Goal: Information Seeking & Learning: Learn about a topic

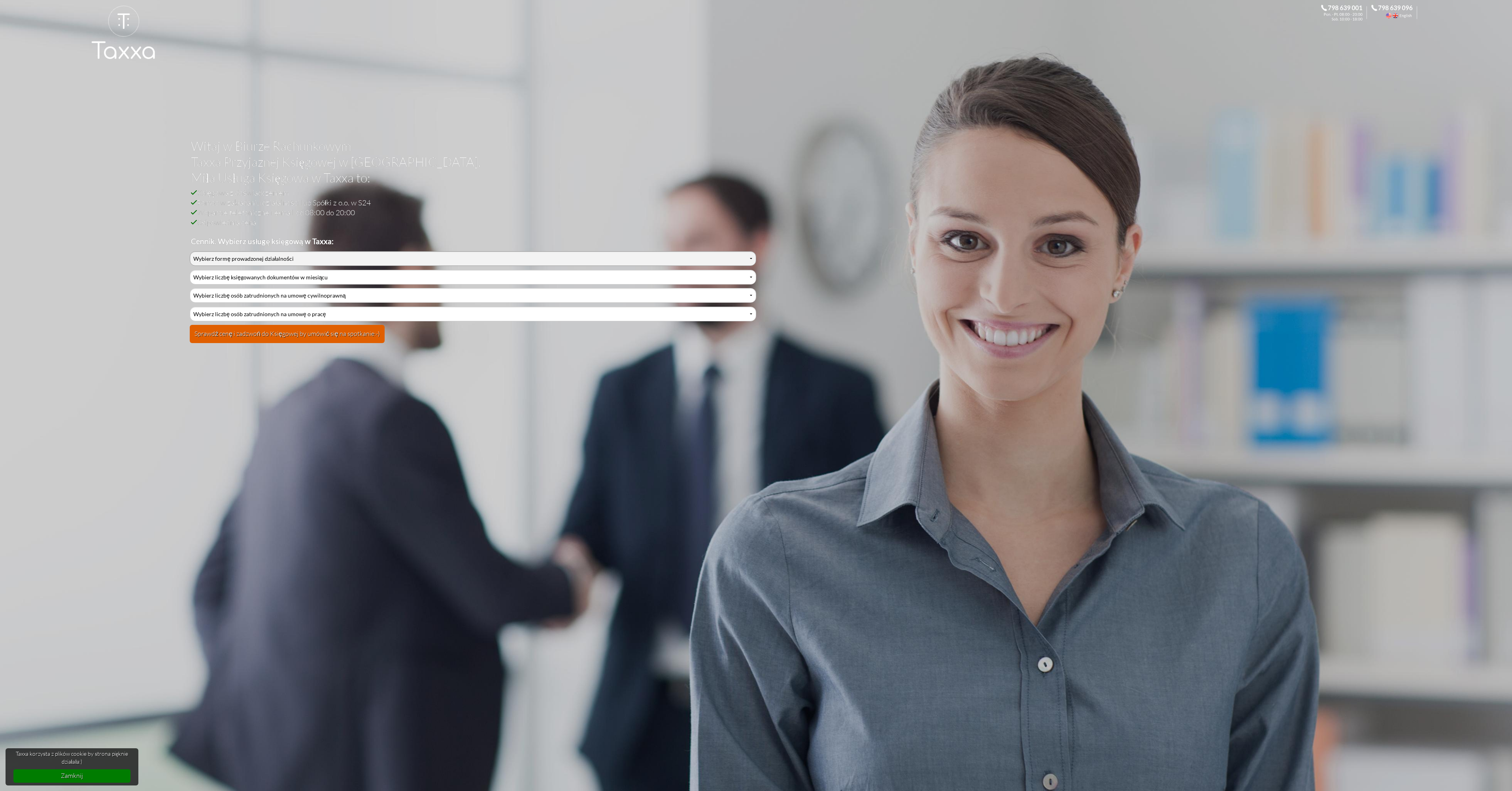
click at [275, 257] on select "Wybierz formę prowadzonej działalności Działalność jednoosobowa Działalność jed…" at bounding box center [472, 258] width 566 height 14
select select "2"
click at [190, 251] on select "Wybierz formę prowadzonej działalności Działalność jednoosobowa Działalność jed…" at bounding box center [472, 258] width 566 height 14
click at [231, 283] on select "Wybierz liczbę księgowanych dokumentów w miesiącu 0-1 2-3 4-5 6-10 11-20 21-30 …" at bounding box center [472, 277] width 566 height 14
click at [190, 270] on select "Wybierz liczbę księgowanych dokumentów w miesiącu 0-1 2-3 4-5 6-10 11-20 21-30 …" at bounding box center [472, 277] width 566 height 14
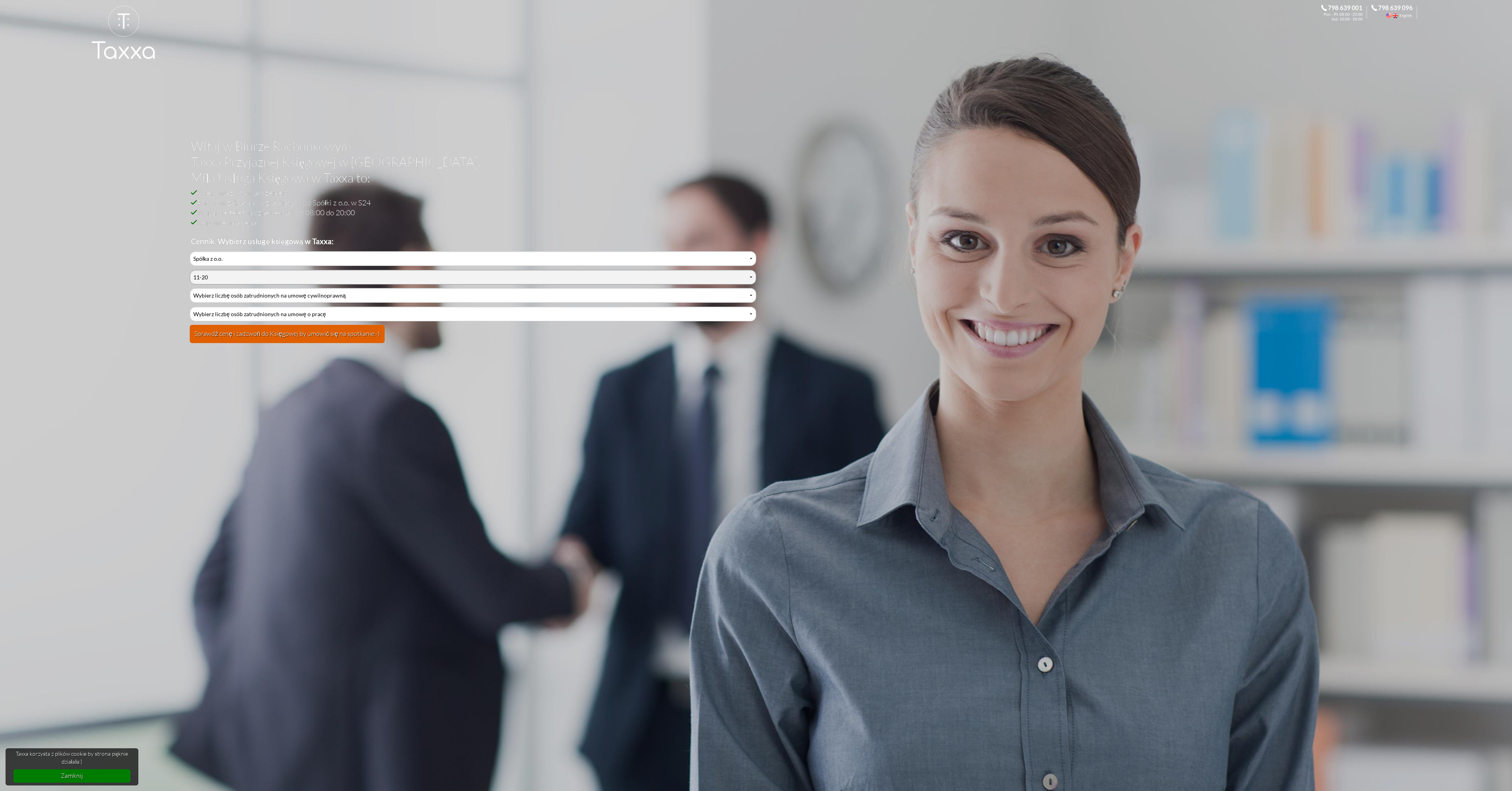
click at [208, 281] on select "Wybierz liczbę księgowanych dokumentów w miesiącu 0-1 2-3 4-5 6-10 11-20 21-30 …" at bounding box center [472, 277] width 566 height 14
select select "3"
click at [190, 270] on select "Wybierz liczbę księgowanych dokumentów w miesiącu 0-1 2-3 4-5 6-10 11-20 21-30 …" at bounding box center [472, 277] width 566 height 14
click at [209, 296] on select "Wybierz liczbę osób zatrudnionych na umowę cywilnoprawną 0 1 2 3 4 5 6 7 8 9 10…" at bounding box center [472, 294] width 566 height 14
select select "0"
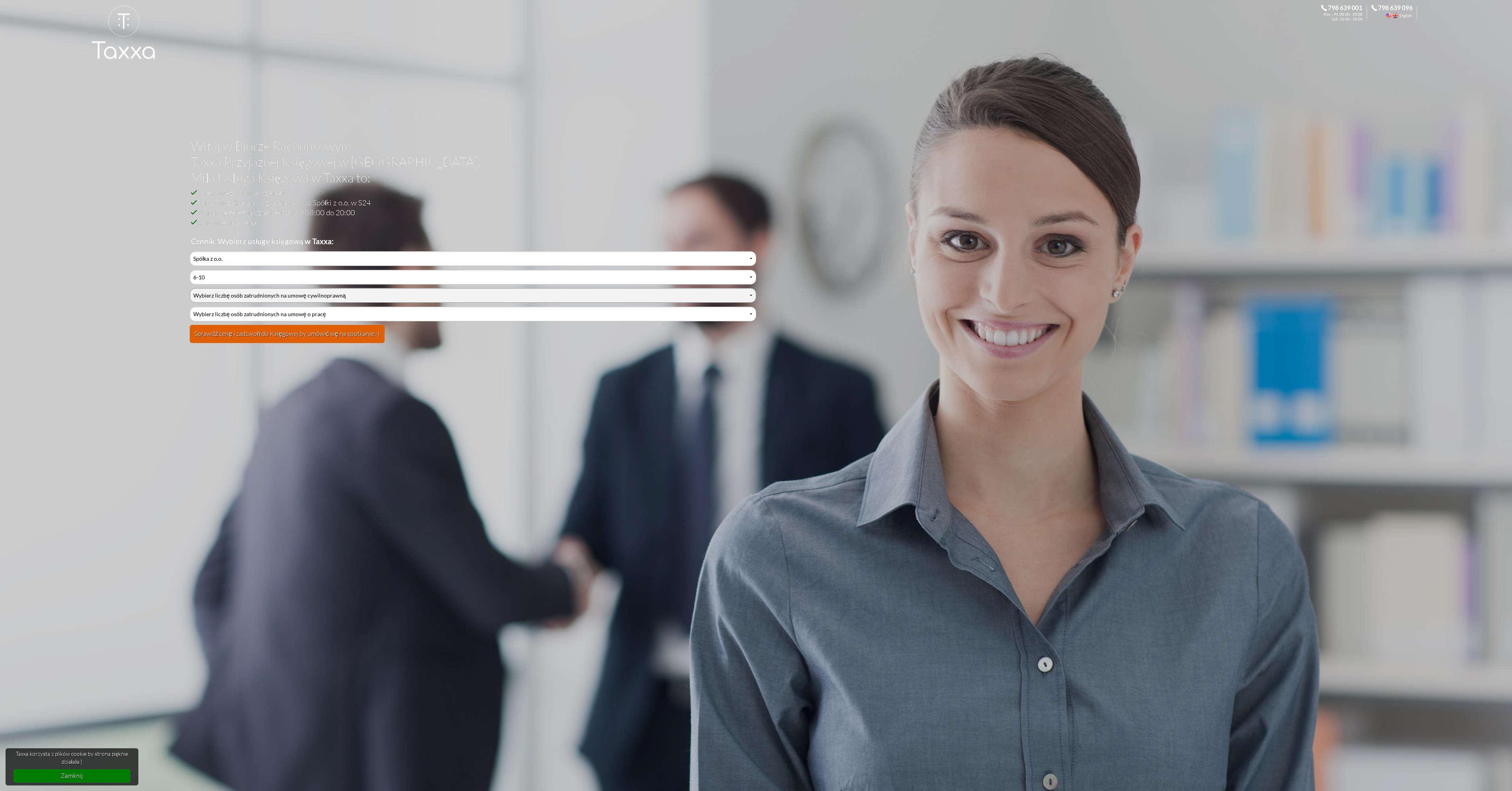
click at [190, 287] on select "Wybierz liczbę osób zatrudnionych na umowę cywilnoprawną 0 1 2 3 4 5 6 7 8 9 10…" at bounding box center [472, 294] width 566 height 14
click at [213, 314] on select "Wybierz liczbę osób zatrudnionych na umowę o pracę 0 1 2 3 4 5 6 7 8 9 10 11 12…" at bounding box center [472, 314] width 566 height 14
select select "0"
click at [190, 307] on select "Wybierz liczbę osób zatrudnionych na umowę o pracę 0 1 2 3 4 5 6 7 8 9 10 11 12…" at bounding box center [472, 314] width 566 height 14
click at [207, 338] on button "Sprawdź cenę i zadzwoń do Księgowej by umówić się na spotkanie:-)" at bounding box center [287, 334] width 195 height 18
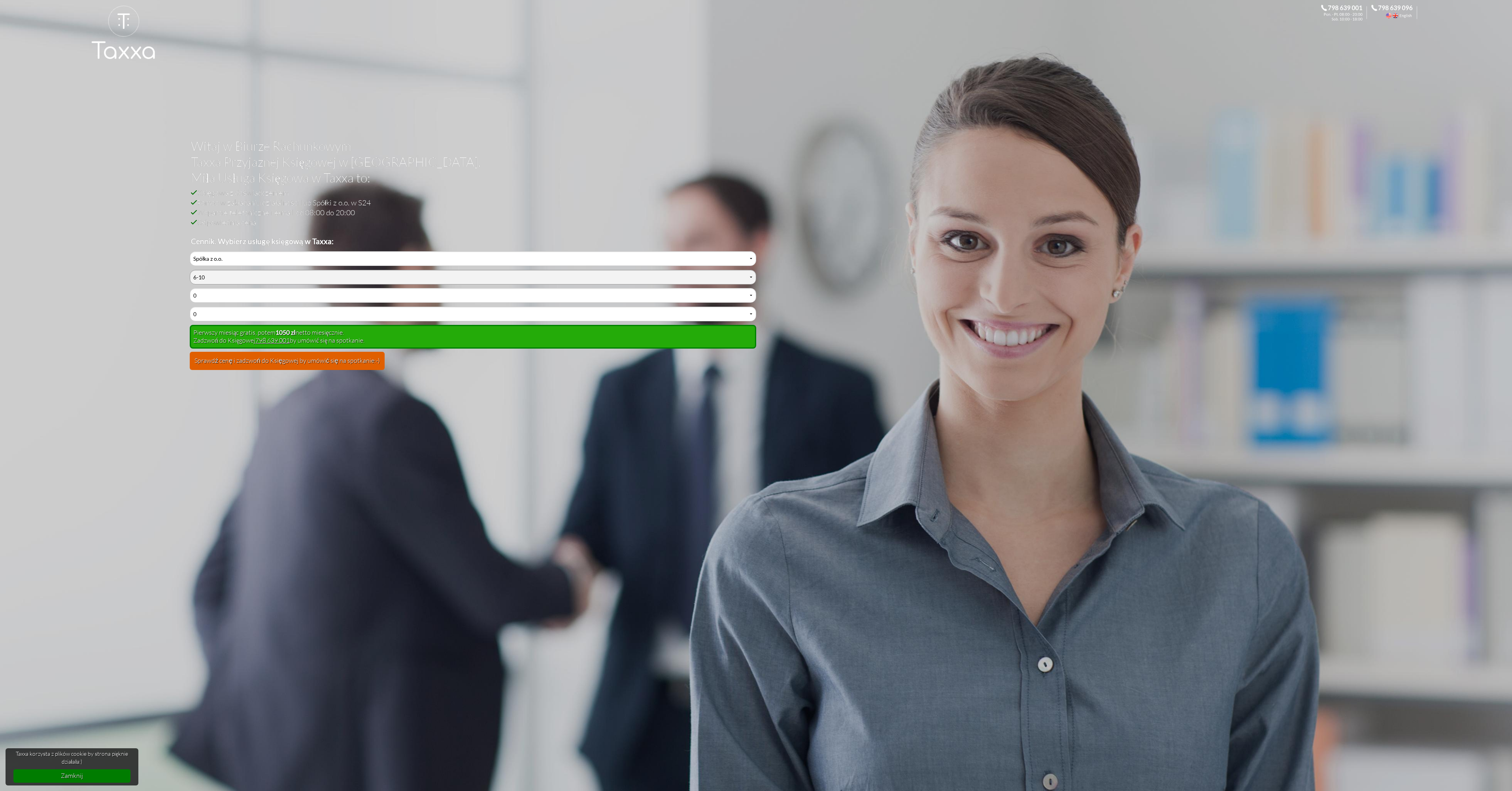
click at [221, 281] on select "Wybierz liczbę księgowanych dokumentów w miesiącu 0-1 2-3 4-5 6-10 11-20 21-30 …" at bounding box center [472, 277] width 566 height 14
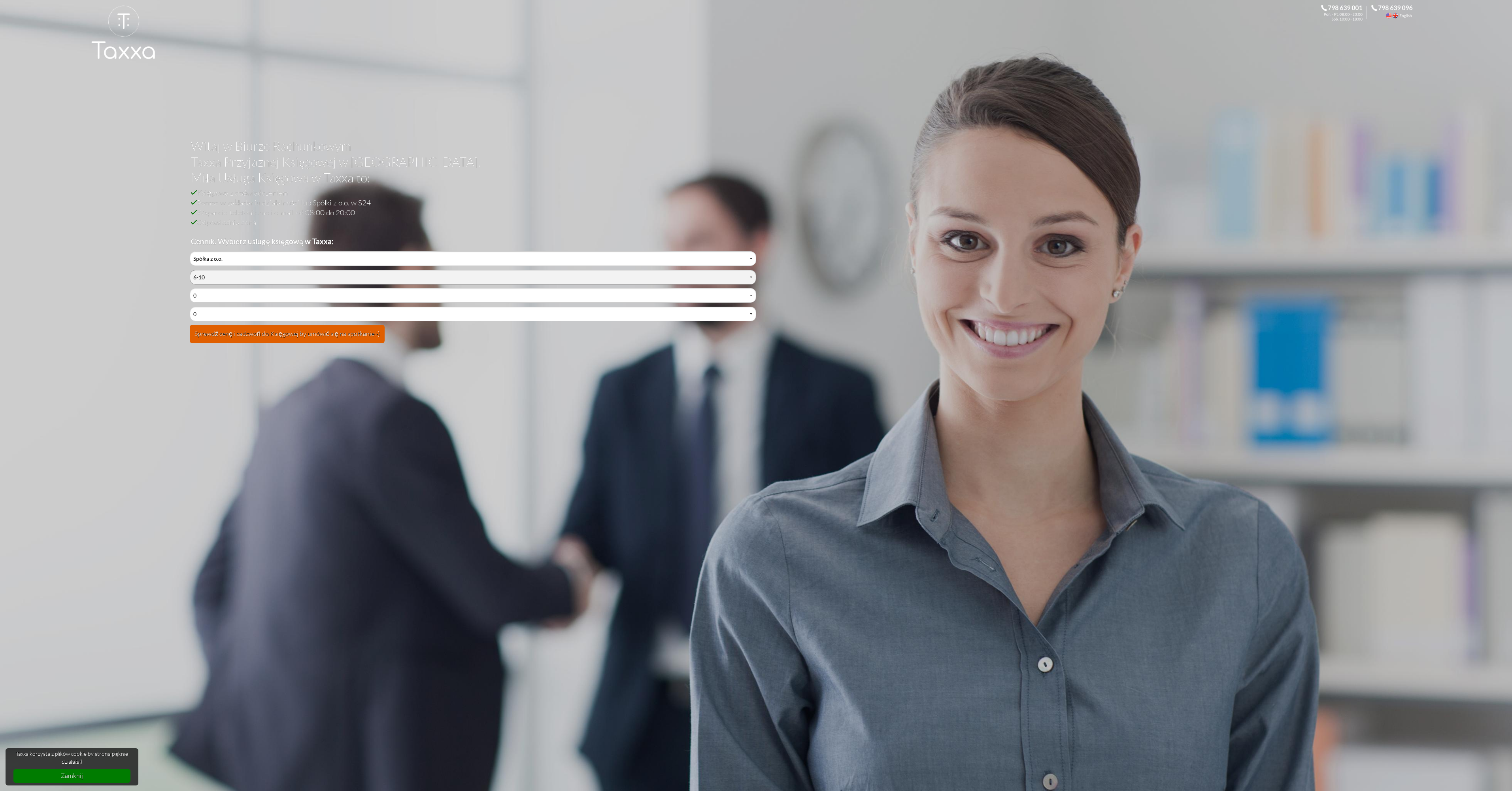
select select "8"
click at [190, 270] on select "Wybierz liczbę księgowanych dokumentów w miesiącu 0-1 2-3 4-5 6-10 11-20 21-30 …" at bounding box center [472, 277] width 566 height 14
click at [229, 335] on button "Sprawdź cenę i zadzwoń do Księgowej by umówić się na spotkanie:-)" at bounding box center [287, 334] width 195 height 18
